Goal: Use online tool/utility: Utilize a website feature to perform a specific function

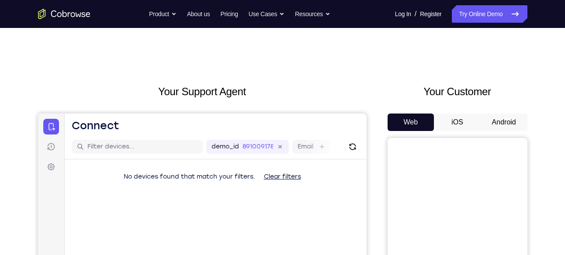
click at [494, 122] on button "Android" at bounding box center [504, 122] width 47 height 17
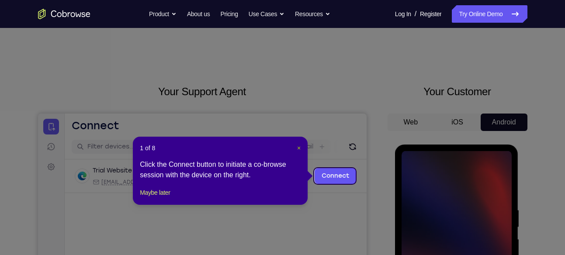
click at [299, 148] on span "×" at bounding box center [298, 148] width 3 height 7
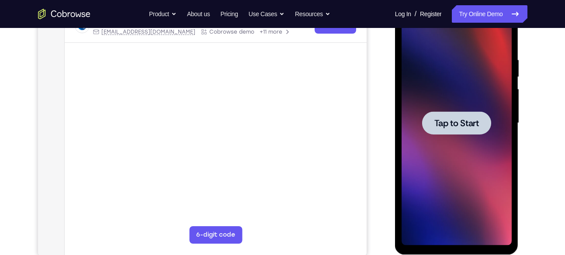
scroll to position [158, 0]
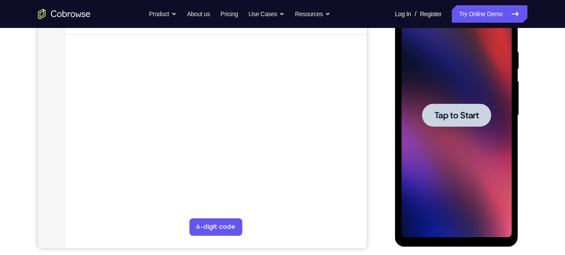
click at [465, 112] on span "Tap to Start" at bounding box center [457, 115] width 45 height 9
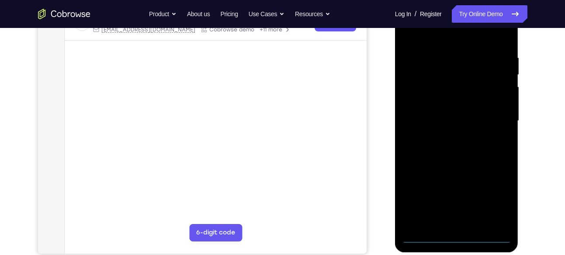
scroll to position [155, 0]
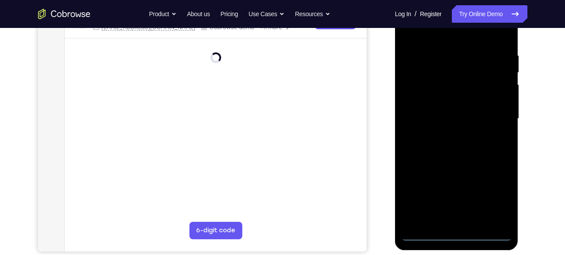
click at [457, 235] on div at bounding box center [457, 119] width 110 height 245
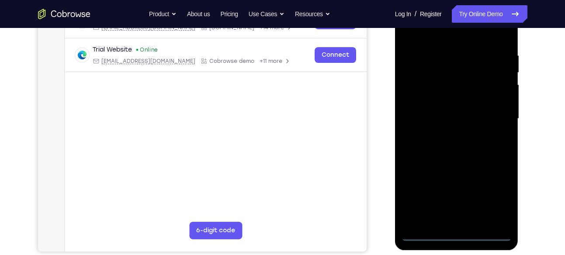
click at [497, 188] on div at bounding box center [457, 119] width 110 height 245
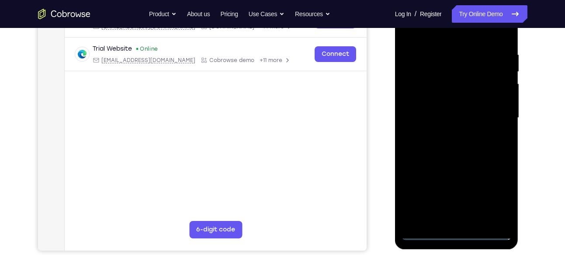
scroll to position [158, 0]
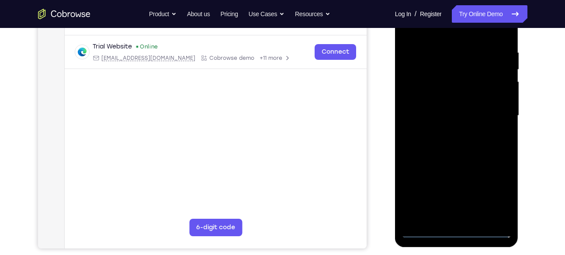
click at [492, 189] on div at bounding box center [457, 115] width 110 height 245
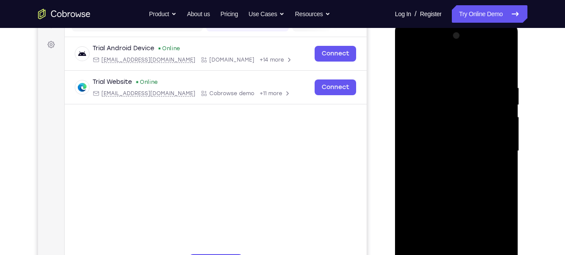
scroll to position [122, 0]
click at [434, 66] on div at bounding box center [457, 151] width 110 height 245
click at [495, 146] on div at bounding box center [457, 151] width 110 height 245
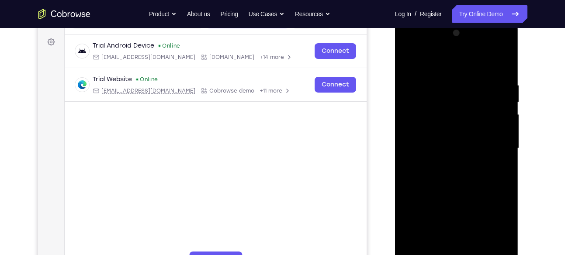
scroll to position [124, 0]
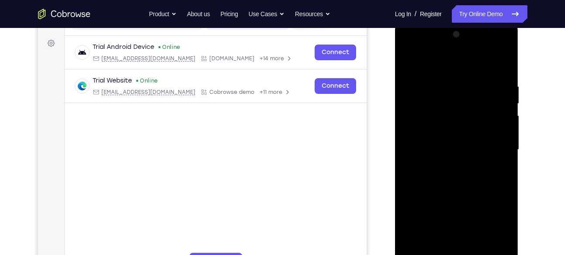
click at [447, 165] on div at bounding box center [457, 150] width 110 height 245
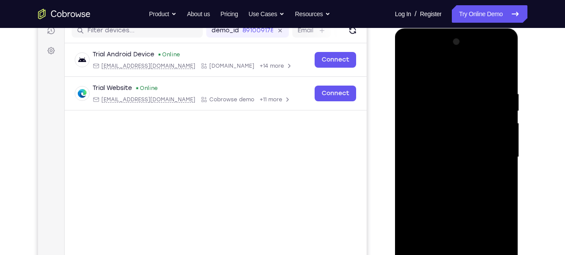
scroll to position [115, 0]
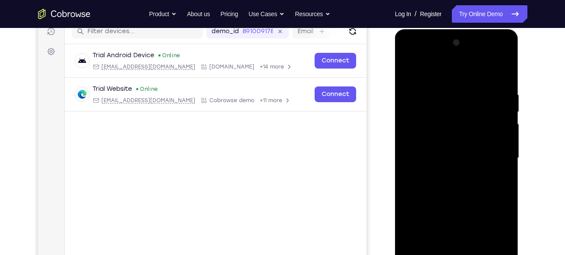
click at [447, 149] on div at bounding box center [457, 158] width 110 height 245
click at [444, 140] on div at bounding box center [457, 158] width 110 height 245
click at [438, 158] on div at bounding box center [457, 158] width 110 height 245
click at [436, 187] on div at bounding box center [457, 158] width 110 height 245
click at [450, 182] on div at bounding box center [457, 158] width 110 height 245
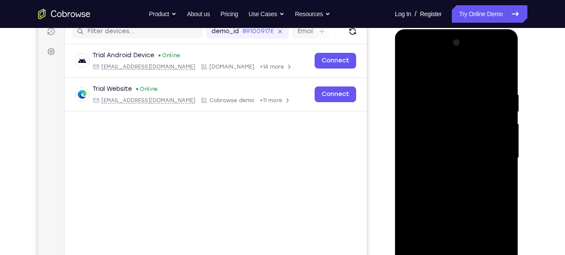
drag, startPoint x: 462, startPoint y: 73, endPoint x: 462, endPoint y: 45, distance: 28.0
click at [462, 45] on div at bounding box center [457, 158] width 110 height 245
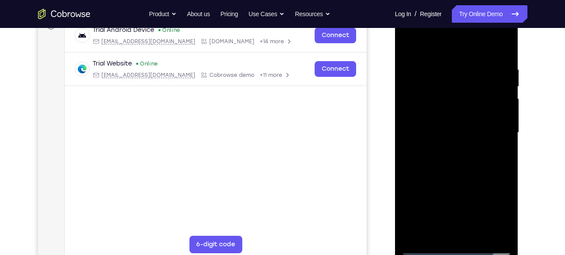
click at [455, 156] on div at bounding box center [457, 132] width 110 height 245
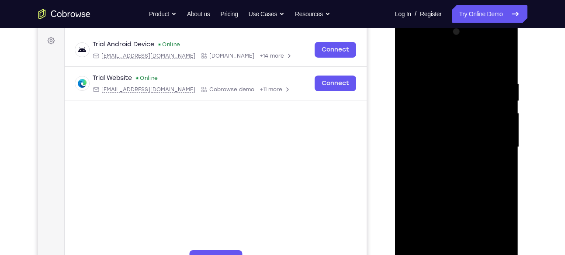
scroll to position [126, 0]
click at [460, 175] on div at bounding box center [457, 147] width 110 height 245
click at [457, 174] on div at bounding box center [457, 147] width 110 height 245
click at [498, 157] on div at bounding box center [457, 147] width 110 height 245
click at [427, 134] on div at bounding box center [457, 147] width 110 height 245
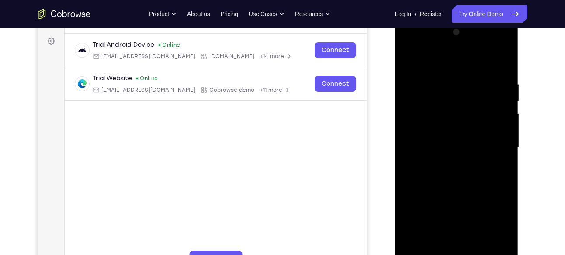
click at [430, 143] on div at bounding box center [457, 147] width 110 height 245
click at [437, 178] on div at bounding box center [457, 147] width 110 height 245
click at [450, 173] on div at bounding box center [457, 147] width 110 height 245
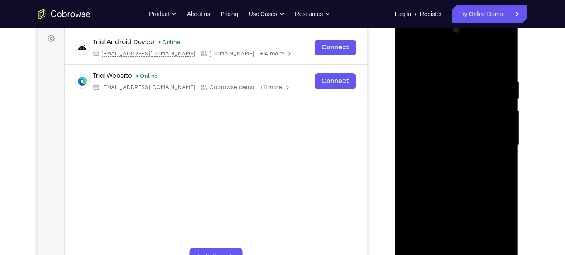
scroll to position [129, 0]
click at [460, 185] on div at bounding box center [457, 144] width 110 height 245
click at [504, 246] on div at bounding box center [457, 144] width 110 height 245
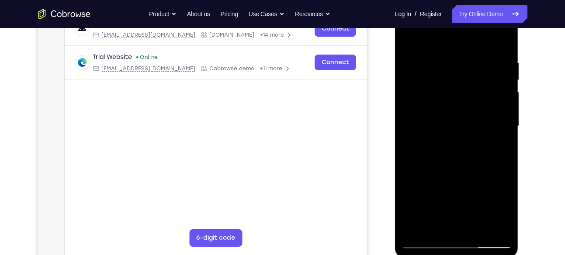
scroll to position [150, 0]
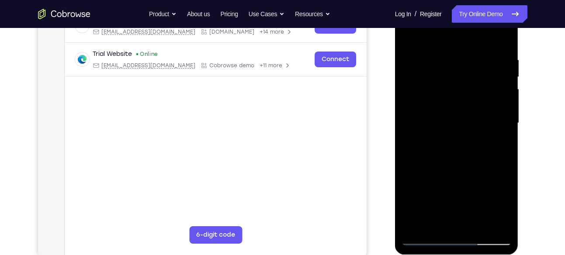
click at [479, 226] on div at bounding box center [457, 123] width 110 height 245
click at [474, 208] on div at bounding box center [457, 123] width 110 height 245
click at [478, 226] on div at bounding box center [457, 123] width 110 height 245
click at [464, 171] on div at bounding box center [457, 123] width 110 height 245
click at [471, 113] on div at bounding box center [457, 123] width 110 height 245
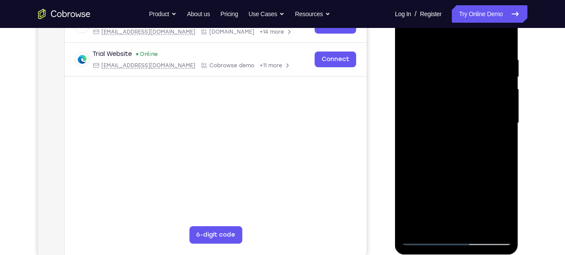
click at [408, 38] on div at bounding box center [457, 123] width 110 height 245
click at [408, 31] on div at bounding box center [457, 123] width 110 height 245
click at [439, 54] on div at bounding box center [457, 123] width 110 height 245
click at [488, 113] on div at bounding box center [457, 123] width 110 height 245
click at [494, 111] on div at bounding box center [457, 123] width 110 height 245
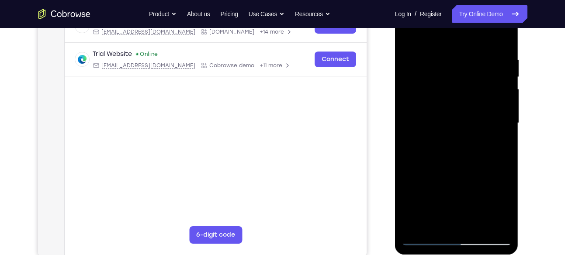
click at [494, 111] on div at bounding box center [457, 123] width 110 height 245
click at [495, 97] on div at bounding box center [457, 123] width 110 height 245
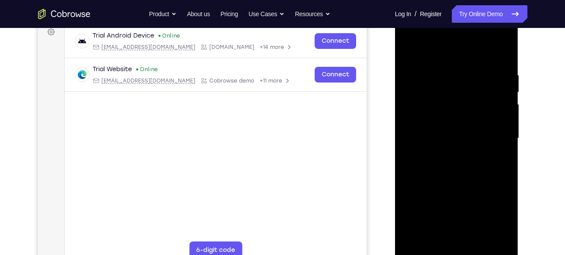
click at [495, 91] on div at bounding box center [457, 138] width 110 height 245
click at [501, 53] on div at bounding box center [457, 138] width 110 height 245
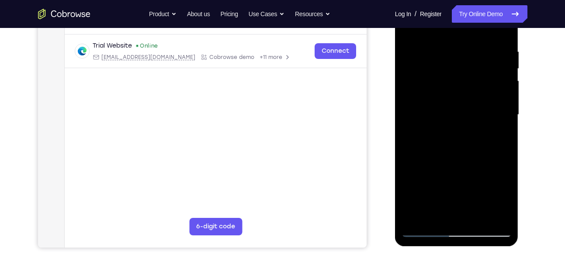
click at [435, 217] on div at bounding box center [457, 115] width 110 height 245
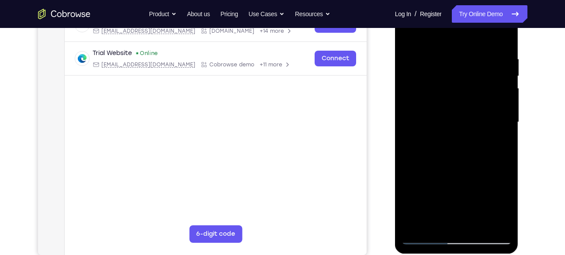
scroll to position [154, 0]
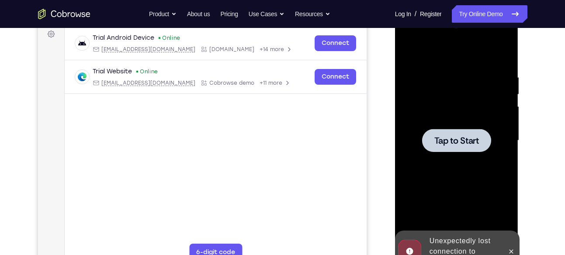
scroll to position [133, 0]
click at [471, 145] on span "Tap to Start" at bounding box center [457, 141] width 45 height 9
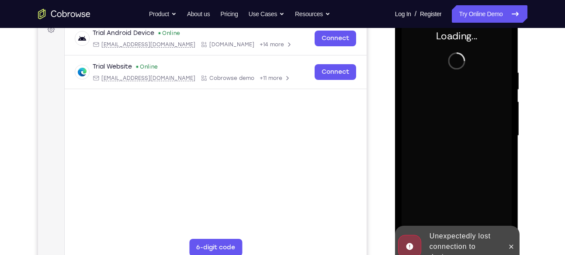
scroll to position [138, 0]
click at [512, 243] on icon at bounding box center [511, 246] width 7 height 7
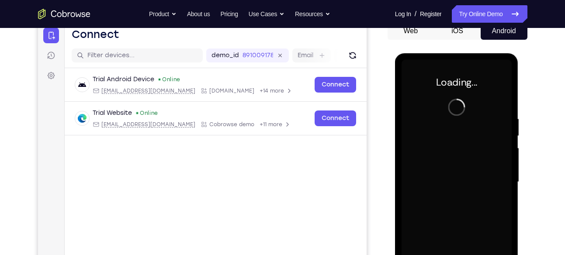
scroll to position [91, 0]
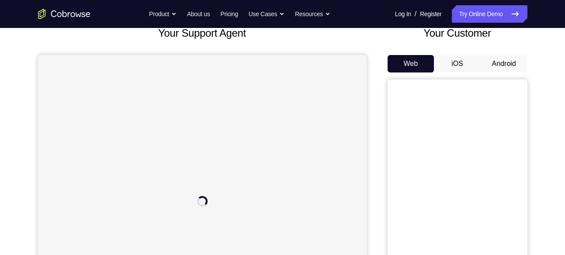
scroll to position [58, 0]
click at [512, 61] on button "Android" at bounding box center [504, 64] width 47 height 17
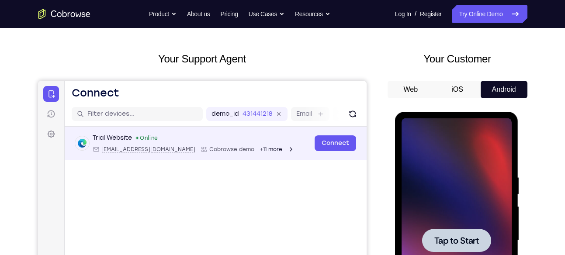
scroll to position [0, 0]
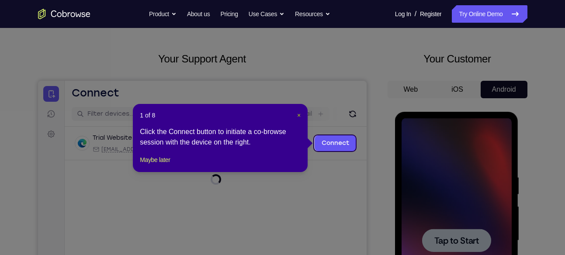
click at [300, 117] on span "×" at bounding box center [298, 115] width 3 height 7
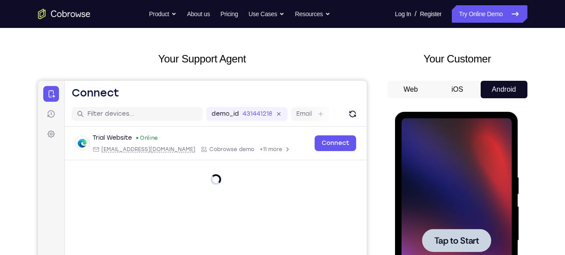
click at [452, 232] on div at bounding box center [456, 240] width 69 height 23
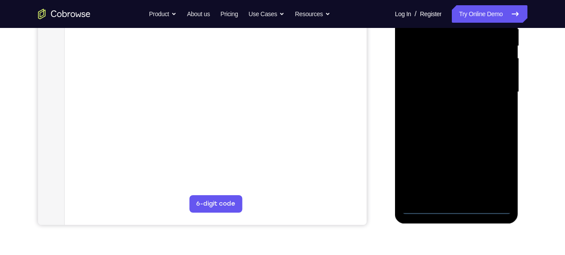
scroll to position [182, 0]
click at [454, 208] on div at bounding box center [457, 91] width 110 height 245
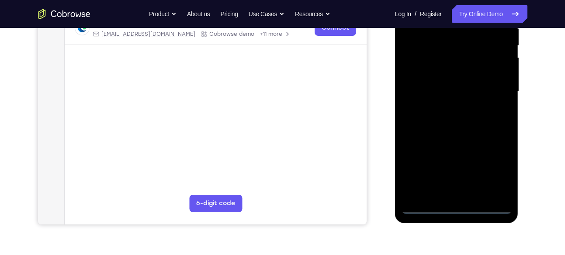
click at [492, 167] on div at bounding box center [457, 91] width 110 height 245
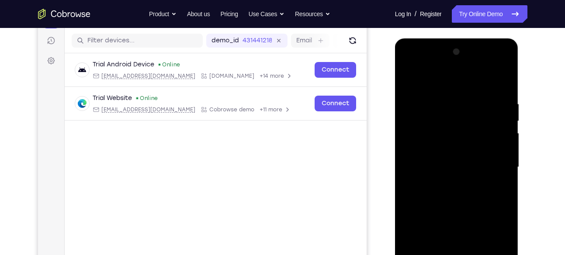
scroll to position [106, 0]
click at [441, 79] on div at bounding box center [457, 167] width 110 height 245
click at [492, 165] on div at bounding box center [457, 167] width 110 height 245
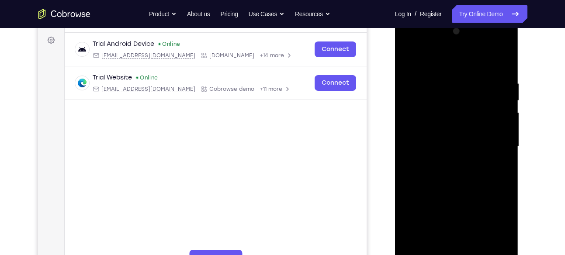
scroll to position [129, 0]
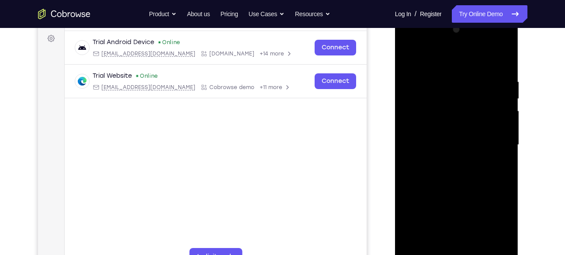
click at [446, 162] on div at bounding box center [457, 145] width 110 height 245
click at [452, 135] on div at bounding box center [457, 145] width 110 height 245
click at [453, 127] on div at bounding box center [457, 145] width 110 height 245
click at [448, 143] on div at bounding box center [457, 145] width 110 height 245
click at [443, 171] on div at bounding box center [457, 145] width 110 height 245
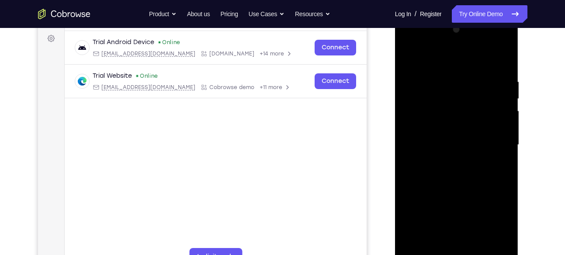
click at [442, 175] on div at bounding box center [457, 145] width 110 height 245
drag, startPoint x: 457, startPoint y: 58, endPoint x: 465, endPoint y: 32, distance: 27.0
click at [465, 32] on div at bounding box center [457, 145] width 110 height 245
click at [461, 182] on div at bounding box center [457, 145] width 110 height 245
click at [445, 75] on div at bounding box center [457, 145] width 110 height 245
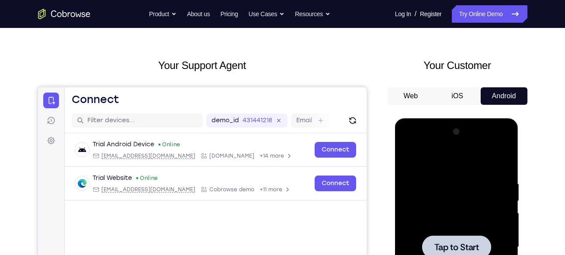
scroll to position [26, 0]
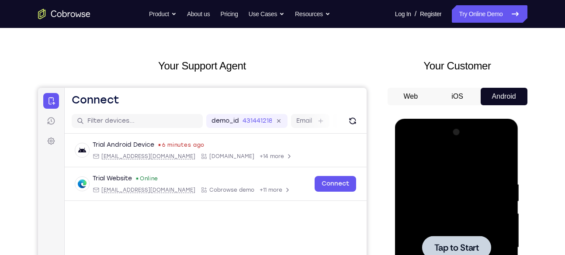
click at [453, 236] on div at bounding box center [456, 247] width 69 height 23
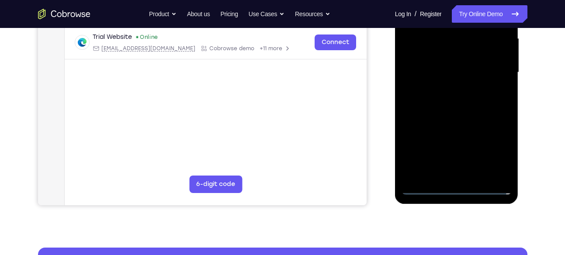
scroll to position [202, 0]
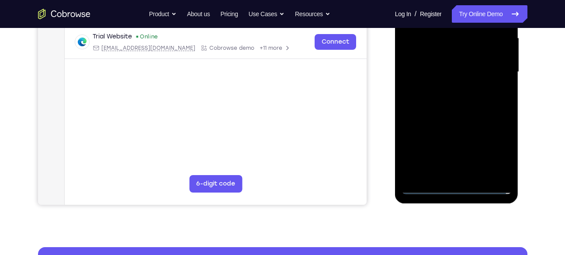
click at [456, 187] on div at bounding box center [457, 72] width 110 height 245
click at [499, 149] on div at bounding box center [457, 72] width 110 height 245
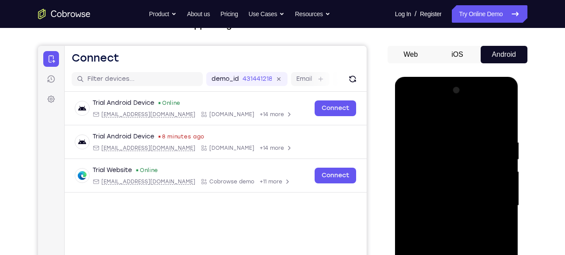
scroll to position [77, 0]
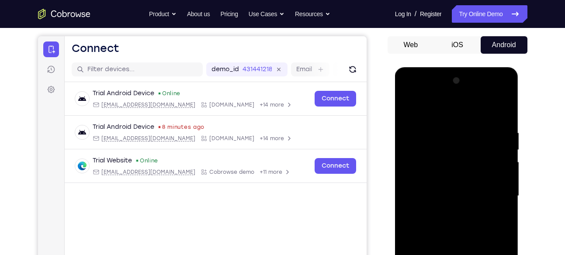
click at [445, 106] on div at bounding box center [457, 196] width 110 height 245
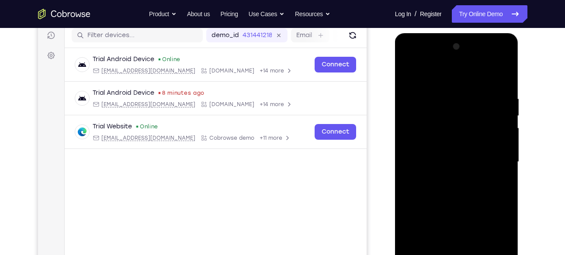
scroll to position [112, 0]
click at [494, 156] on div at bounding box center [457, 161] width 110 height 245
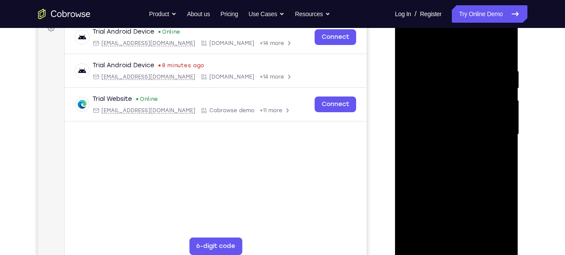
click at [448, 151] on div at bounding box center [457, 134] width 110 height 245
click at [446, 150] on div at bounding box center [457, 134] width 110 height 245
click at [464, 98] on div at bounding box center [457, 134] width 110 height 245
click at [457, 117] on div at bounding box center [457, 134] width 110 height 245
click at [449, 133] on div at bounding box center [457, 134] width 110 height 245
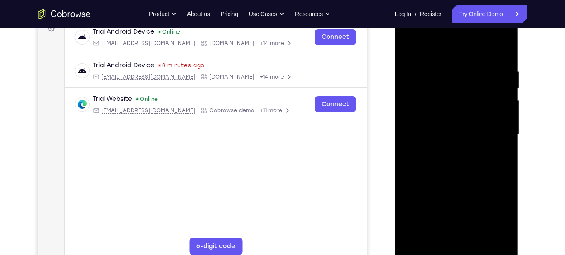
click at [427, 164] on div at bounding box center [457, 134] width 110 height 245
click at [456, 157] on div at bounding box center [457, 134] width 110 height 245
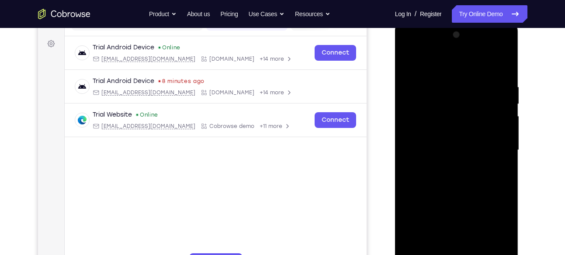
click at [408, 46] on div at bounding box center [457, 150] width 110 height 245
click at [416, 123] on div at bounding box center [457, 150] width 110 height 245
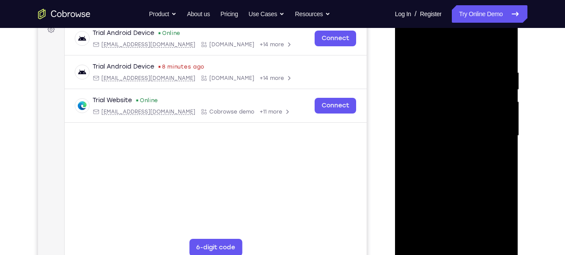
scroll to position [140, 0]
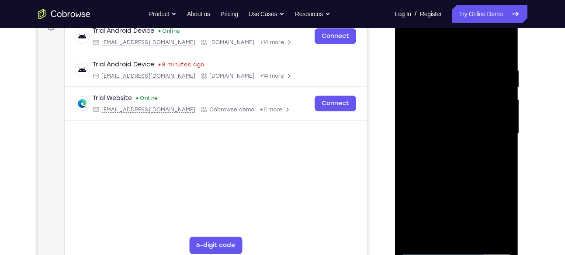
click at [470, 174] on div at bounding box center [457, 133] width 110 height 245
click at [471, 65] on div at bounding box center [457, 133] width 110 height 245
click at [501, 101] on div at bounding box center [457, 133] width 110 height 245
click at [503, 48] on div at bounding box center [457, 133] width 110 height 245
click at [505, 236] on div at bounding box center [457, 133] width 110 height 245
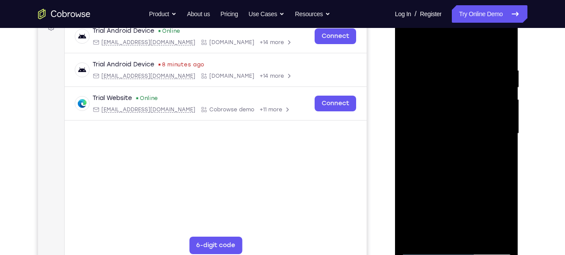
click at [434, 234] on div at bounding box center [457, 133] width 110 height 245
